Goal: Transaction & Acquisition: Purchase product/service

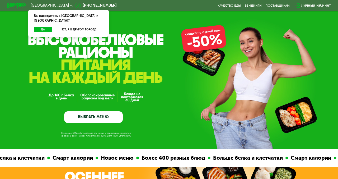
scroll to position [4, 0]
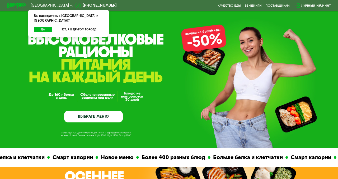
click at [99, 114] on link "ВЫБРАТЬ МЕНЮ" at bounding box center [93, 117] width 58 height 12
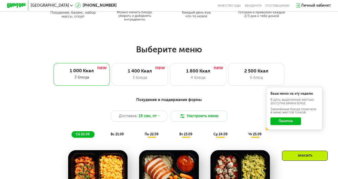
scroll to position [300, 0]
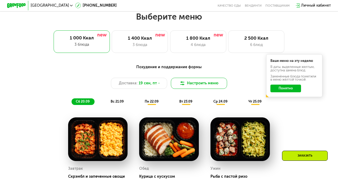
click at [186, 85] on button "Настроить меню" at bounding box center [199, 83] width 56 height 11
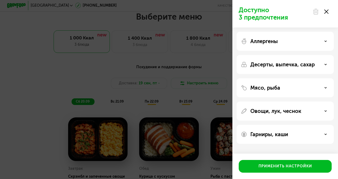
click at [101, 74] on div "Доступно 3 предпочтения Аллергены Десерты, выпечка, сахар Мясо, рыба Овощи, лук…" at bounding box center [169, 89] width 338 height 179
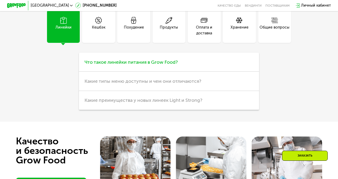
scroll to position [1266, 0]
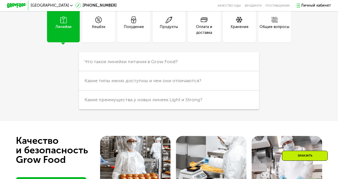
click at [65, 32] on div "Линейки" at bounding box center [63, 29] width 16 height 11
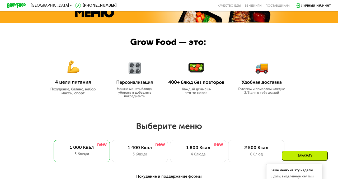
scroll to position [0, 0]
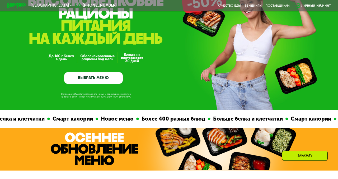
click at [102, 80] on link "ВЫБРАТЬ МЕНЮ" at bounding box center [93, 78] width 58 height 12
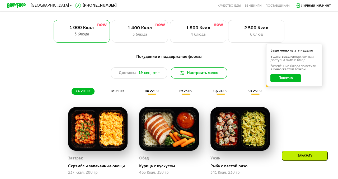
scroll to position [311, 0]
click at [184, 75] on img at bounding box center [183, 73] width 6 height 6
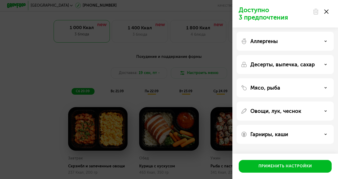
click at [173, 75] on div "Доступно 3 предпочтения Аллергены Десерты, выпечка, сахар Мясо, рыба Овощи, лук…" at bounding box center [169, 89] width 338 height 179
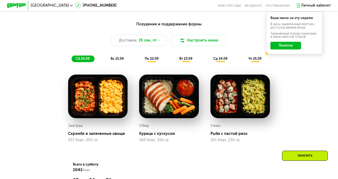
scroll to position [343, 0]
click at [121, 56] on div "вс 21.09" at bounding box center [117, 58] width 22 height 7
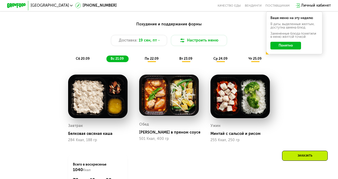
click at [147, 59] on span "пн 22.09" at bounding box center [152, 59] width 14 height 4
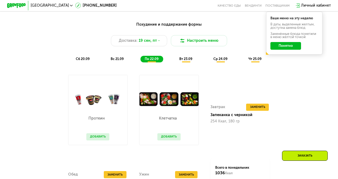
scroll to position [327, 0]
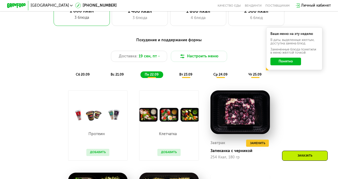
click at [181, 76] on span "вт 23.09" at bounding box center [185, 74] width 13 height 4
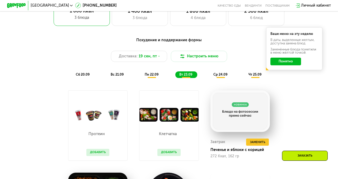
click at [217, 75] on span "ср 24.09" at bounding box center [221, 74] width 14 height 4
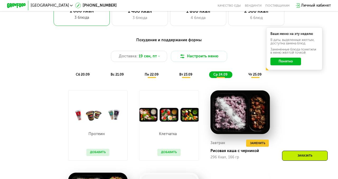
click at [191, 77] on div "вт 23.09" at bounding box center [186, 74] width 22 height 7
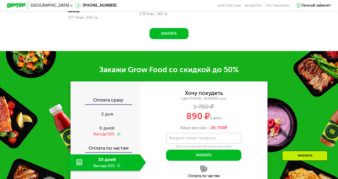
scroll to position [553, 0]
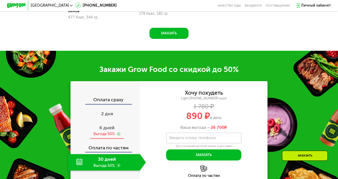
click at [107, 125] on span "6 дней" at bounding box center [106, 128] width 15 height 6
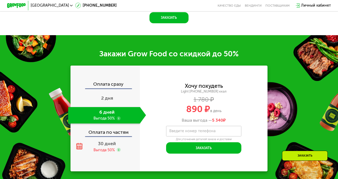
scroll to position [568, 0]
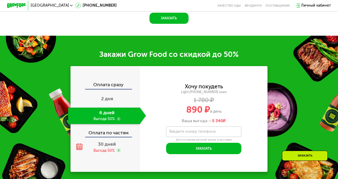
click at [119, 117] on use at bounding box center [119, 119] width 4 height 4
